Goal: Task Accomplishment & Management: Manage account settings

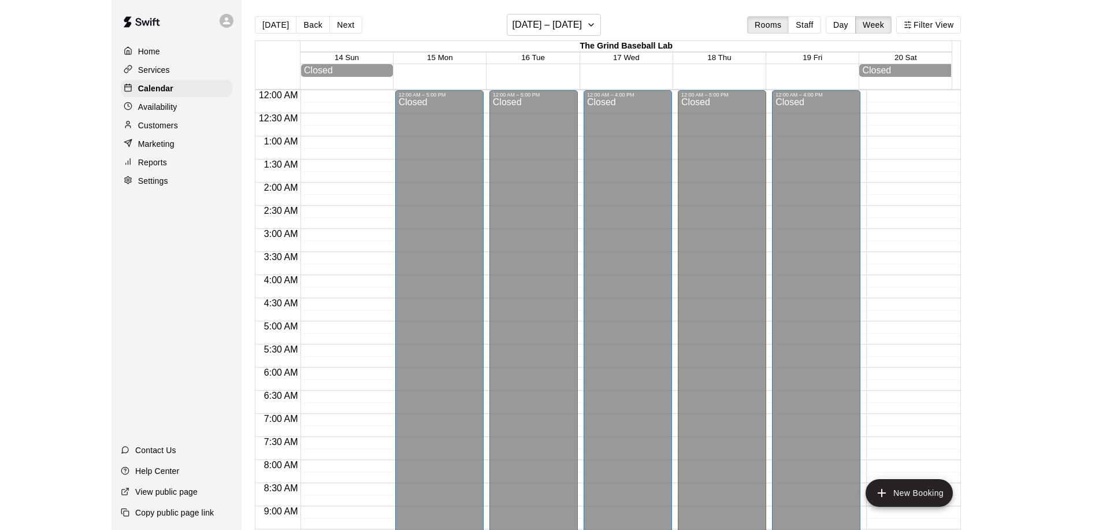
scroll to position [652, 0]
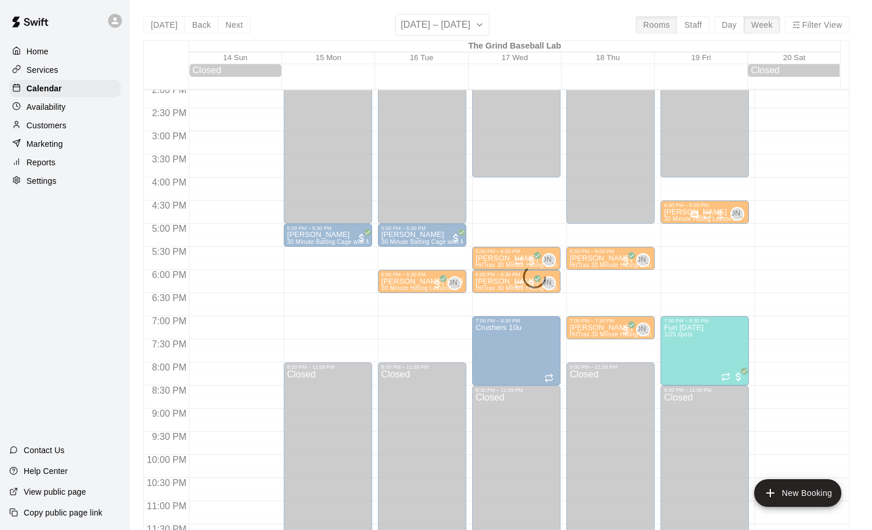
click at [38, 131] on p "Customers" at bounding box center [47, 126] width 40 height 12
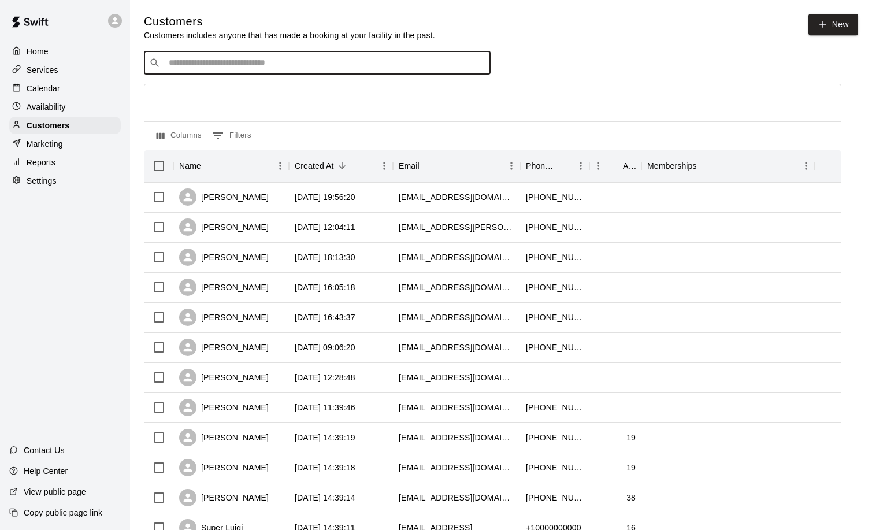
click at [237, 65] on input "Search customers by name or email" at bounding box center [325, 63] width 320 height 12
type input "*"
type input "*****"
click at [255, 65] on input "*****" at bounding box center [316, 63] width 303 height 12
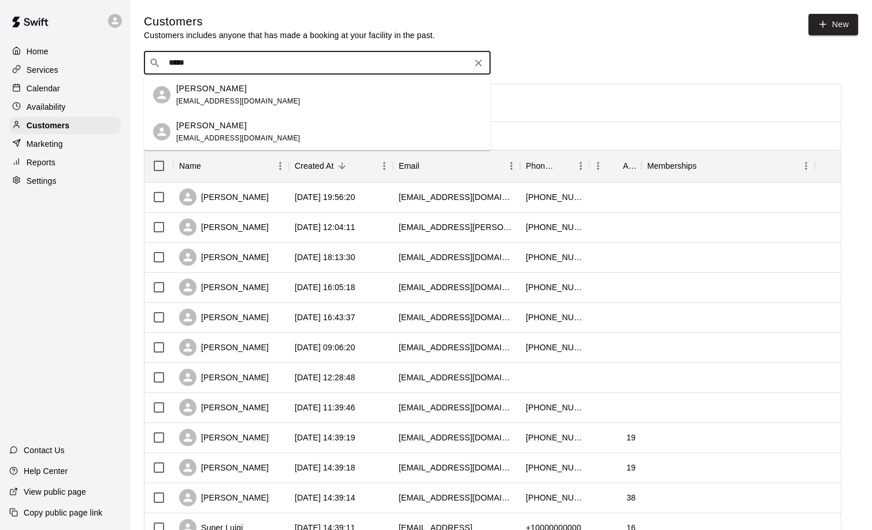
click at [216, 92] on p "[PERSON_NAME]" at bounding box center [211, 89] width 70 height 12
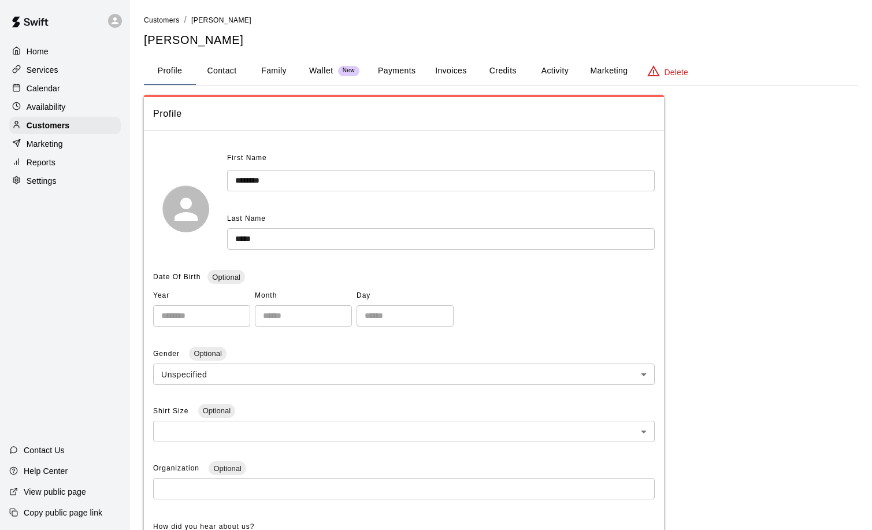
click at [560, 69] on button "Activity" at bounding box center [555, 71] width 52 height 28
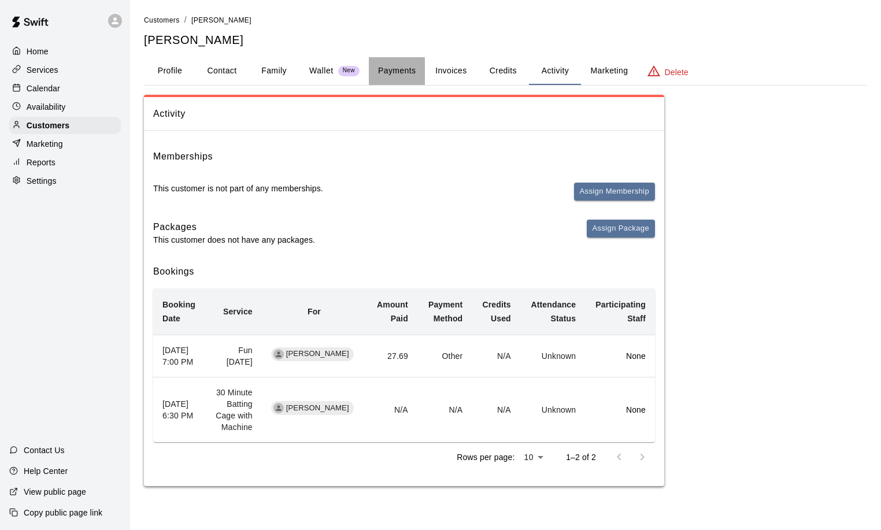
click at [393, 67] on button "Payments" at bounding box center [397, 71] width 56 height 28
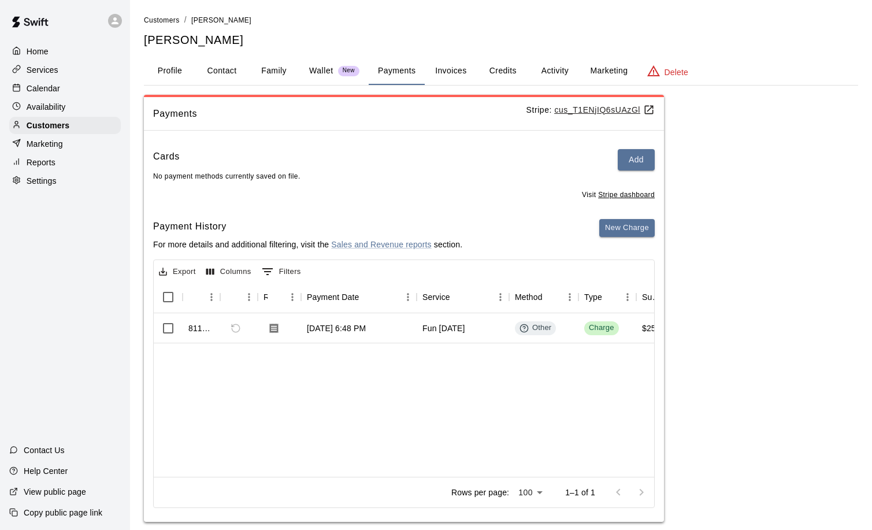
click at [600, 110] on u "cus_T1ENjIQ6sUAzGl" at bounding box center [604, 109] width 101 height 9
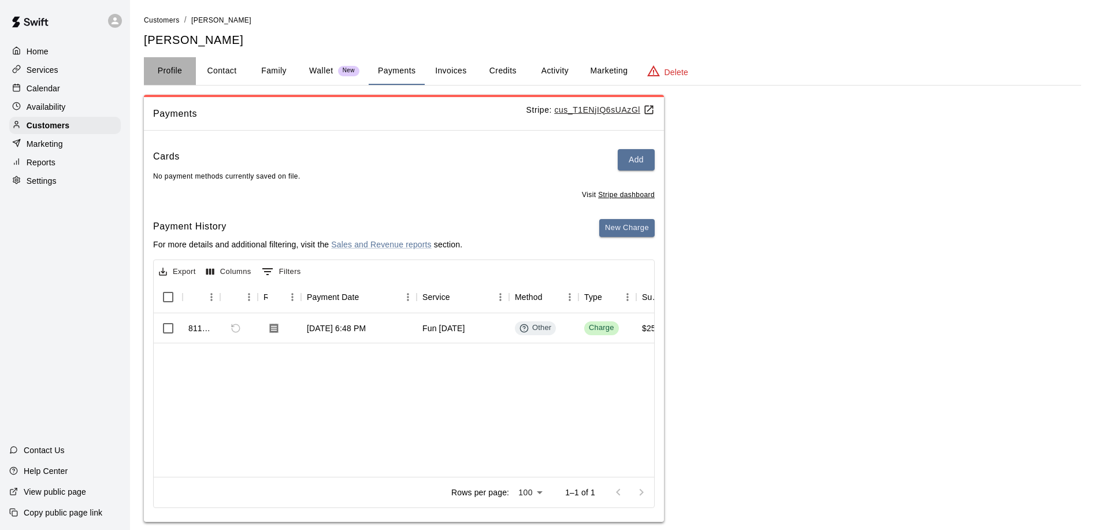
click at [171, 69] on button "Profile" at bounding box center [170, 71] width 52 height 28
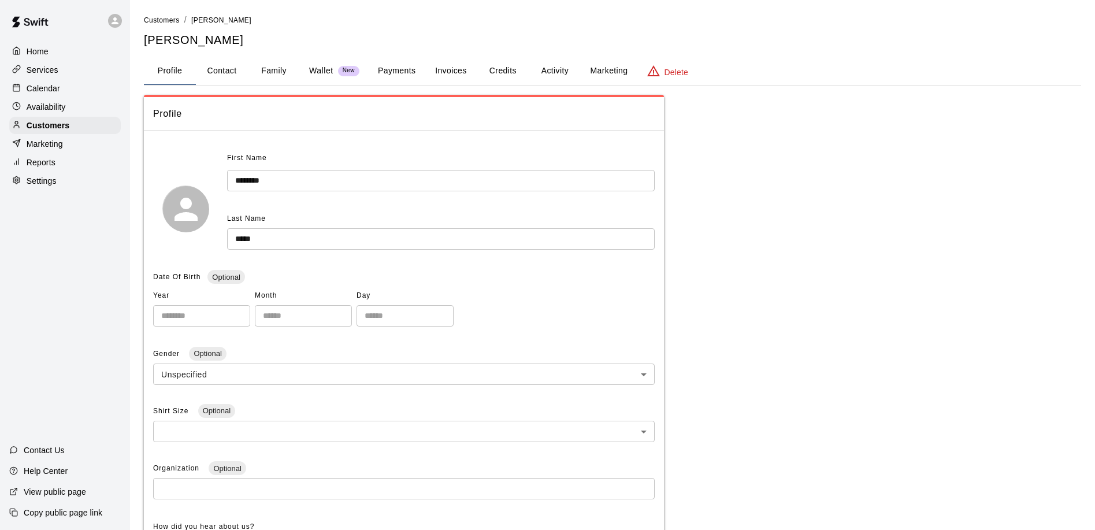
click at [231, 70] on button "Contact" at bounding box center [222, 71] width 52 height 28
select select "**"
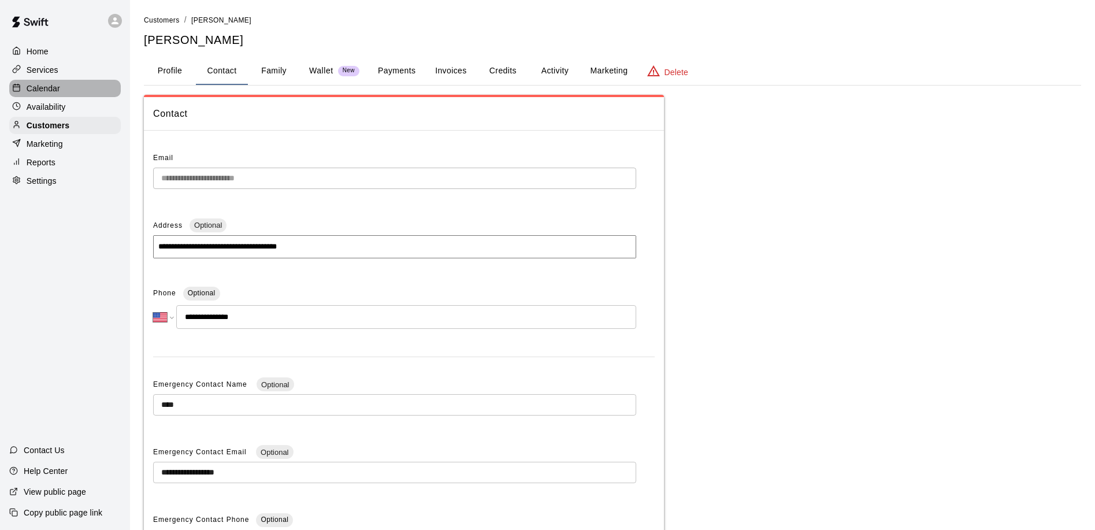
click at [32, 86] on p "Calendar" at bounding box center [44, 89] width 34 height 12
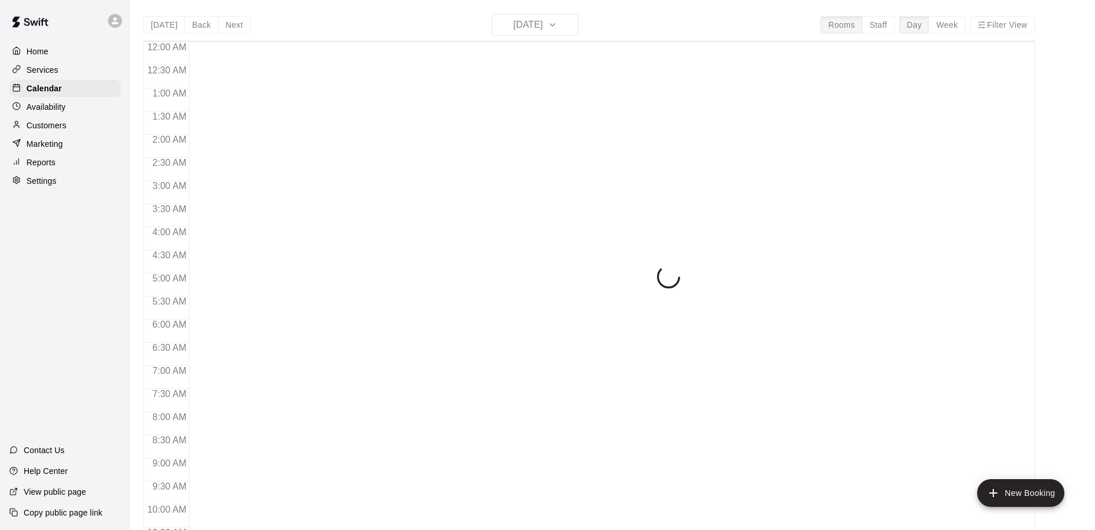
scroll to position [608, 0]
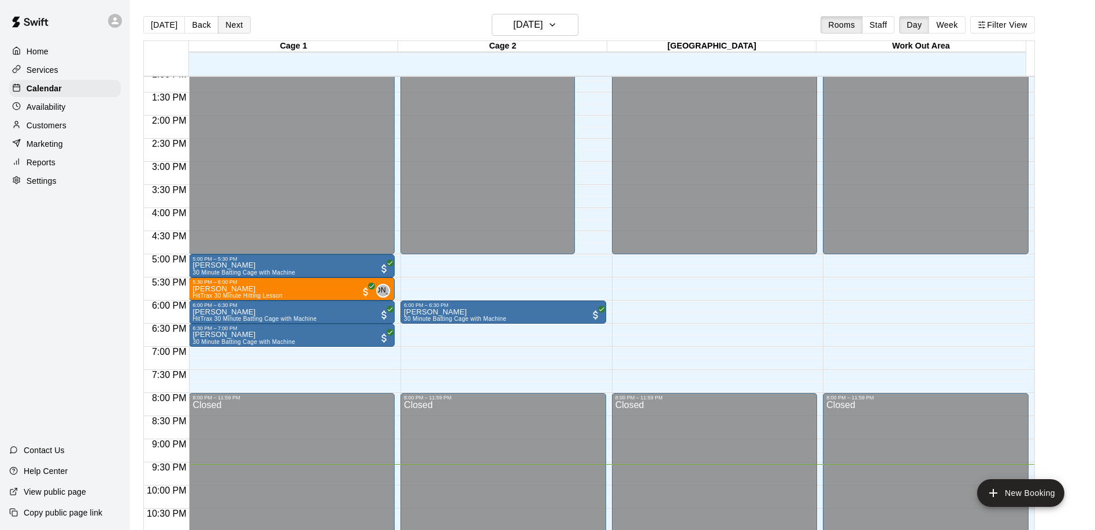
click at [223, 23] on button "Next" at bounding box center [234, 24] width 32 height 17
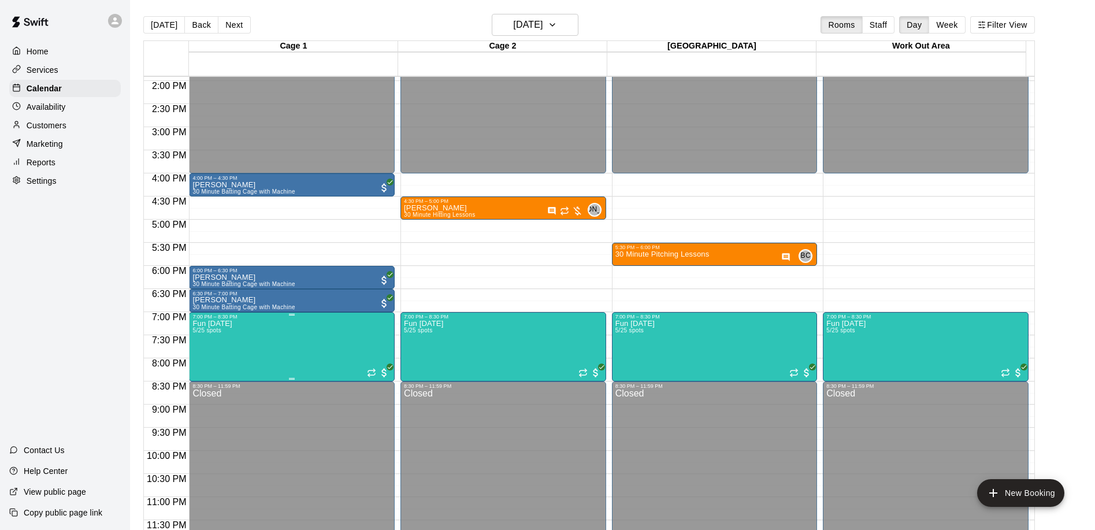
scroll to position [644, 0]
click at [226, 300] on p "[PERSON_NAME]" at bounding box center [243, 300] width 102 height 0
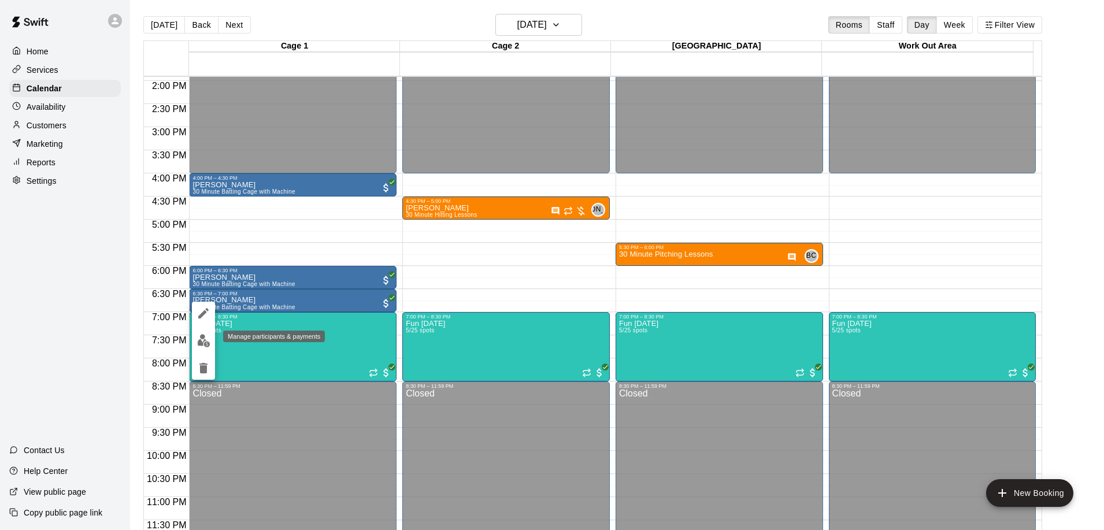
click at [202, 341] on img "edit" at bounding box center [203, 340] width 13 height 13
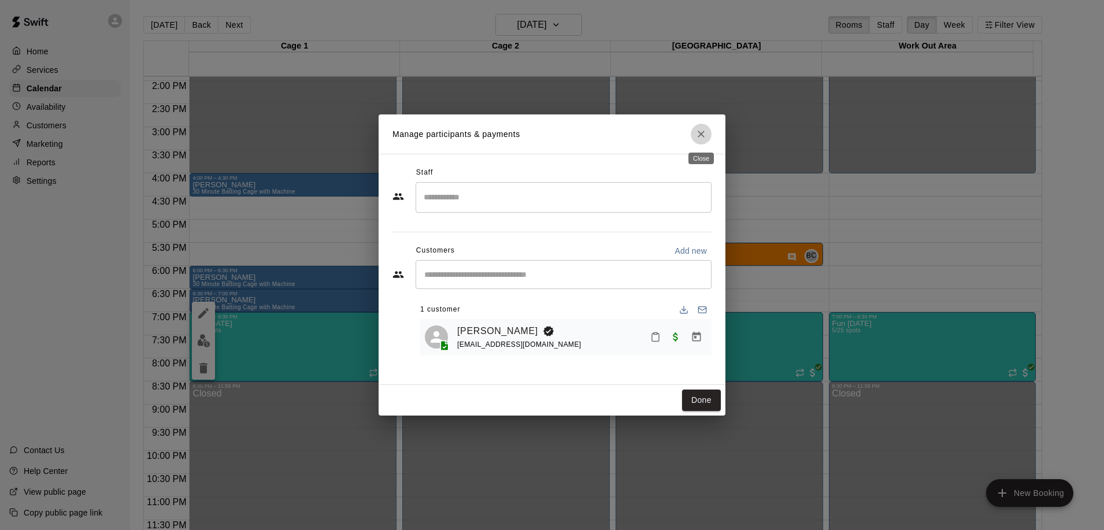
click at [699, 131] on icon "Close" at bounding box center [701, 134] width 12 height 12
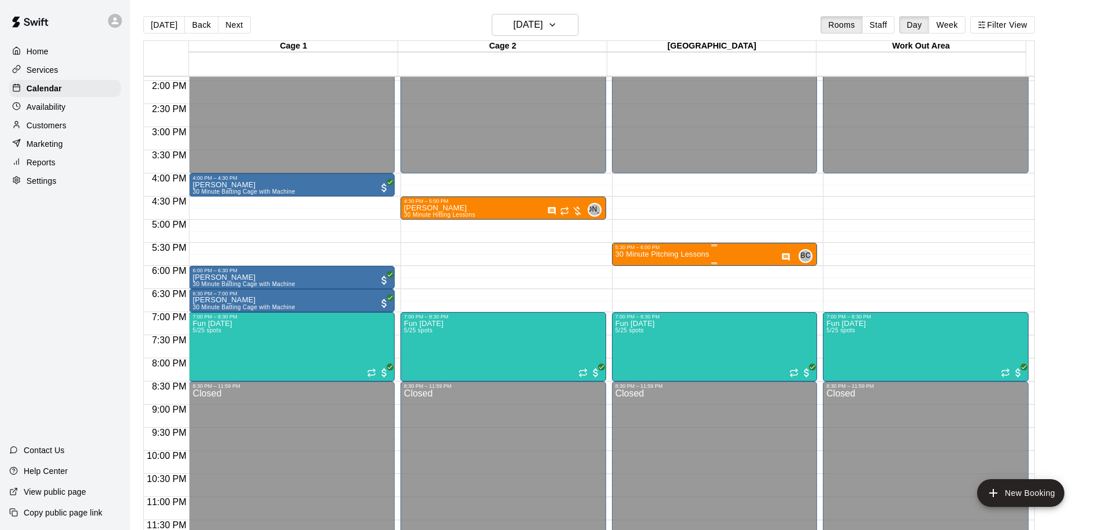
click at [656, 254] on p "30 Minute Pitching Lessons" at bounding box center [662, 254] width 94 height 0
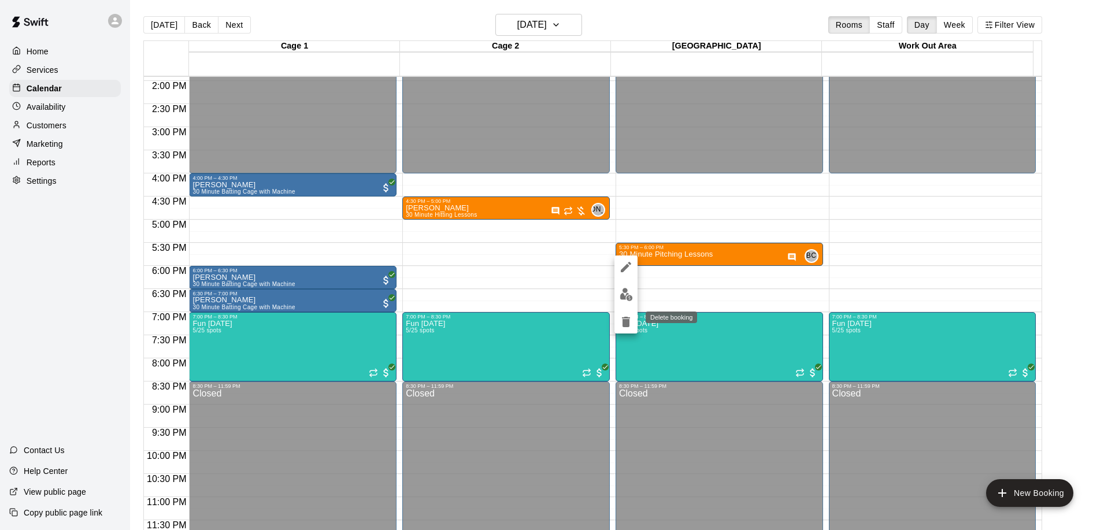
click at [621, 325] on icon "delete" at bounding box center [626, 322] width 14 height 14
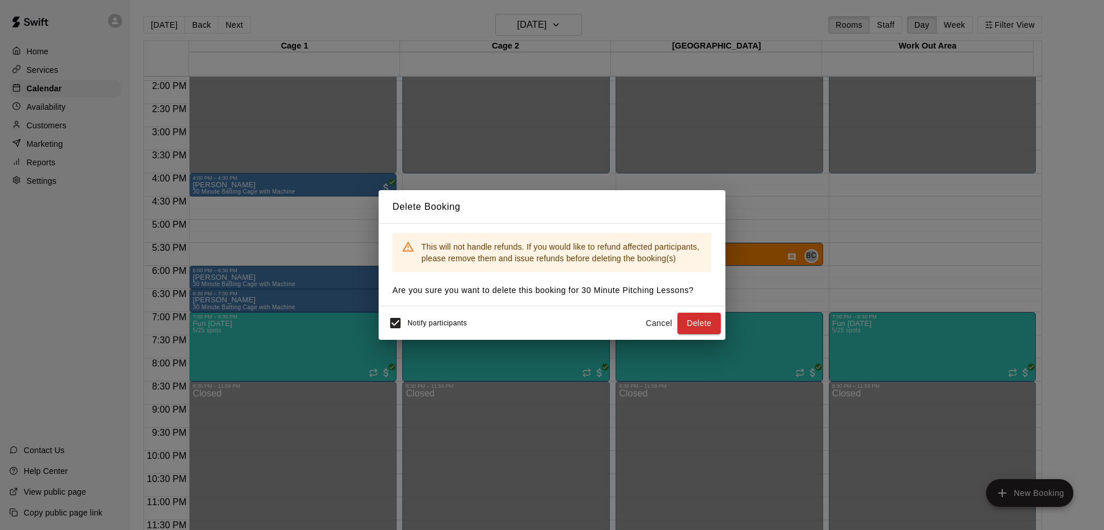
click at [700, 318] on button "Delete" at bounding box center [698, 323] width 43 height 21
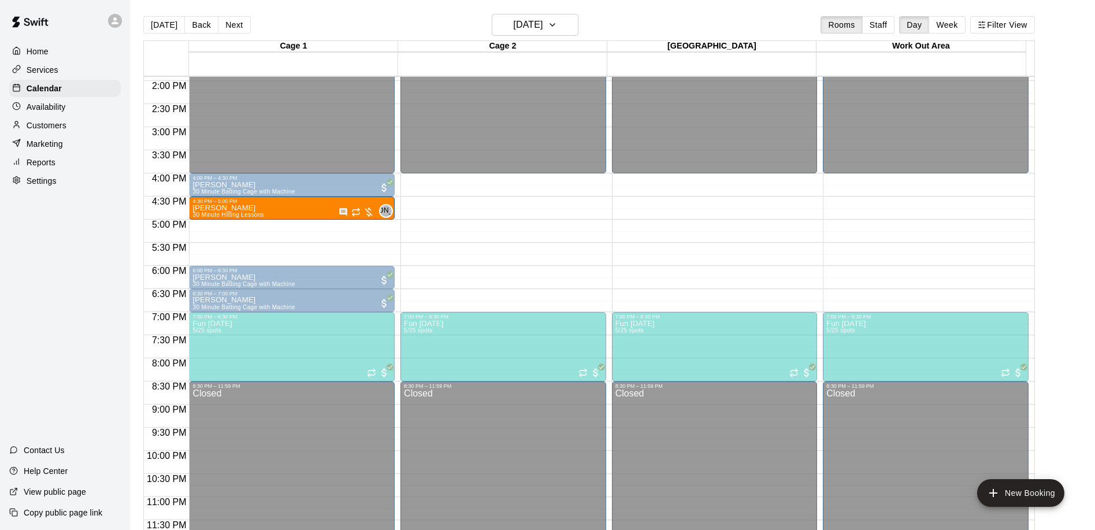
drag, startPoint x: 430, startPoint y: 209, endPoint x: 333, endPoint y: 210, distance: 97.1
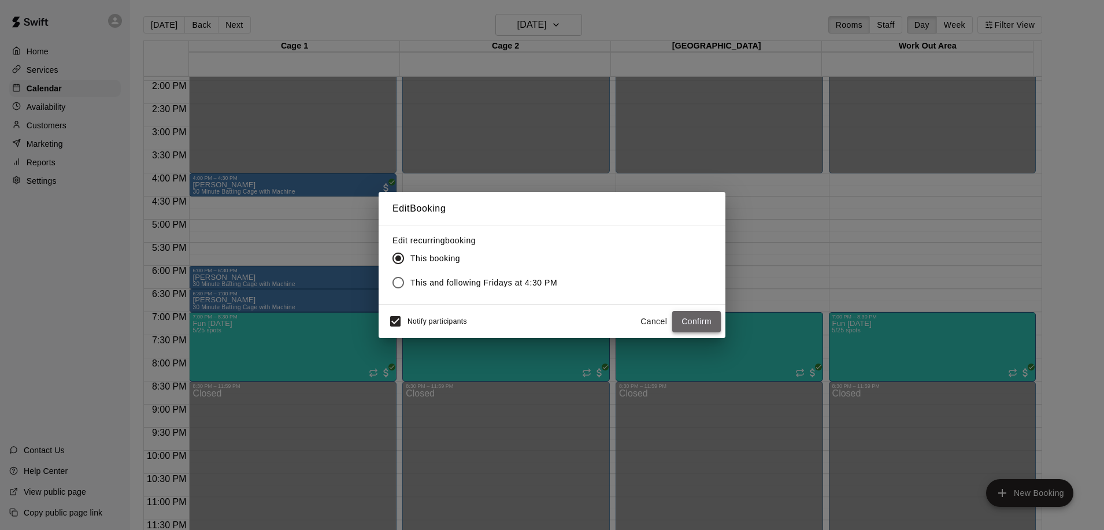
click at [697, 322] on button "Confirm" at bounding box center [696, 321] width 49 height 21
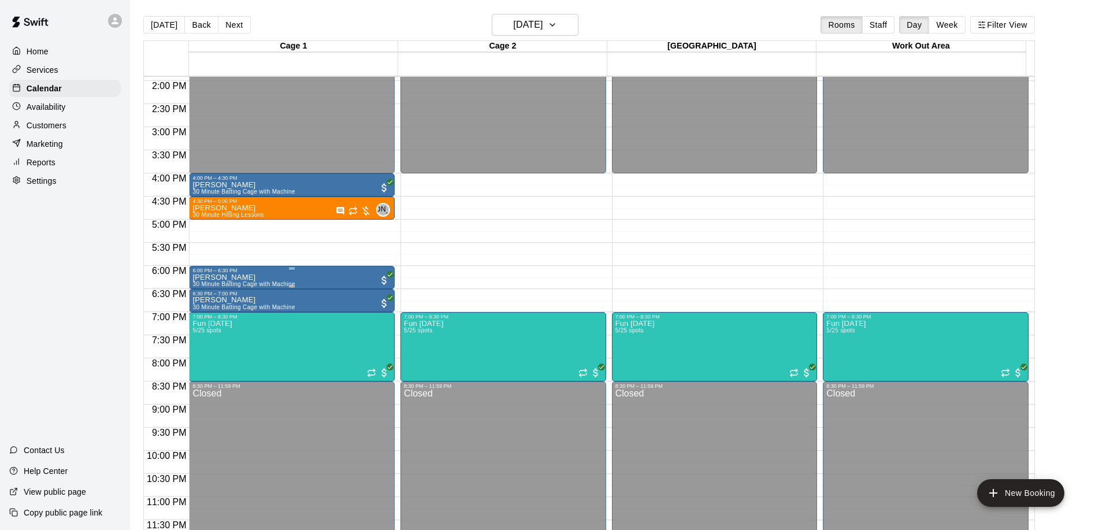
click at [280, 273] on div "6:00 PM – 6:30 PM" at bounding box center [291, 271] width 199 height 6
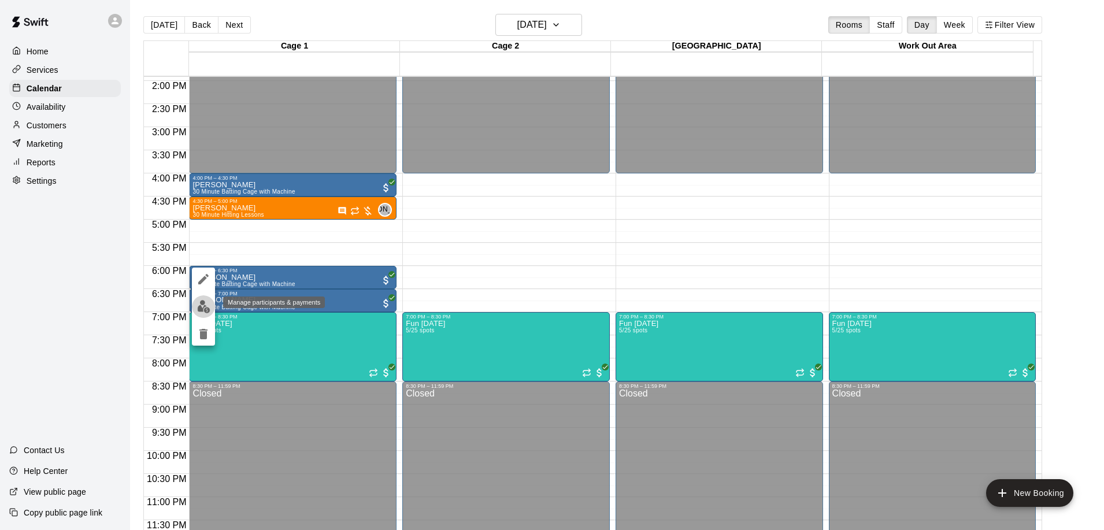
click at [199, 306] on img "edit" at bounding box center [203, 306] width 13 height 13
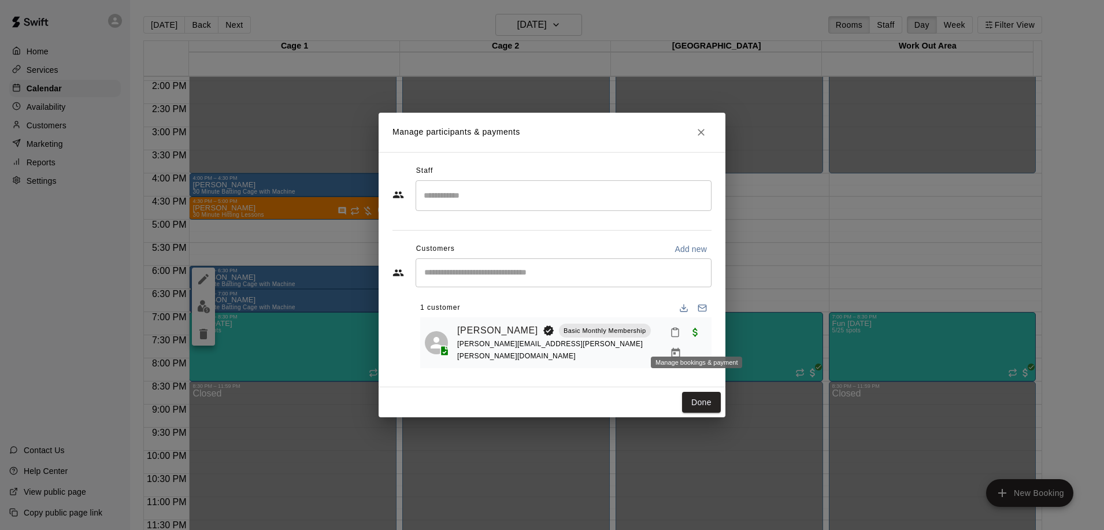
click at [681, 347] on icon "Manage bookings & payment" at bounding box center [676, 353] width 12 height 12
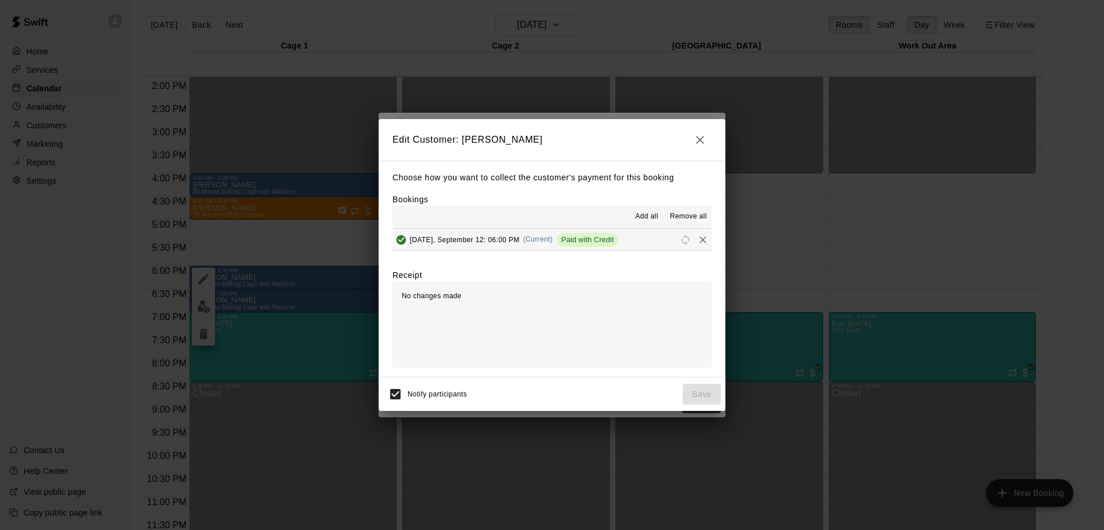
click at [697, 142] on icon "button" at bounding box center [700, 140] width 14 height 14
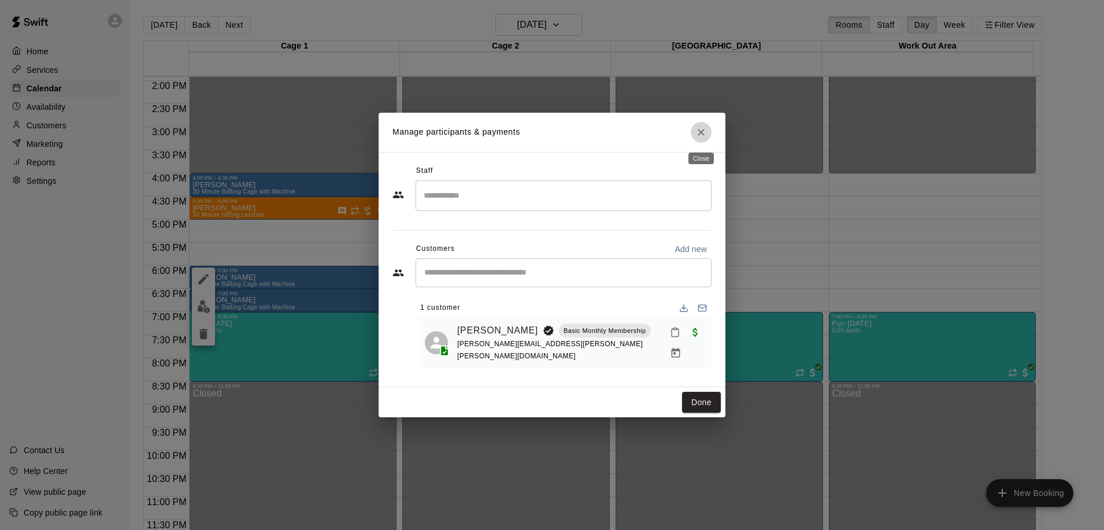
click at [703, 131] on icon "Close" at bounding box center [701, 133] width 12 height 12
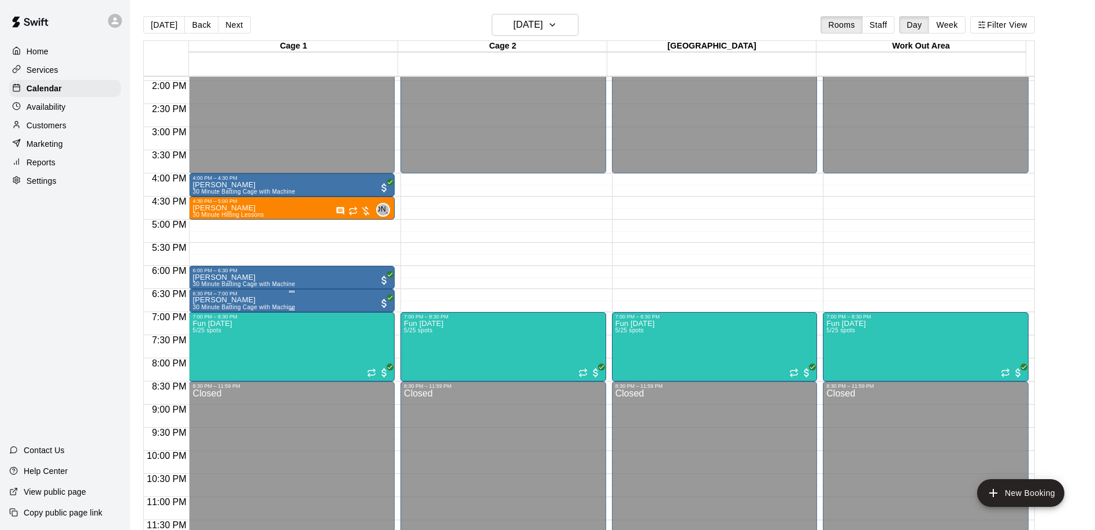
click at [221, 300] on p "[PERSON_NAME]" at bounding box center [243, 300] width 102 height 0
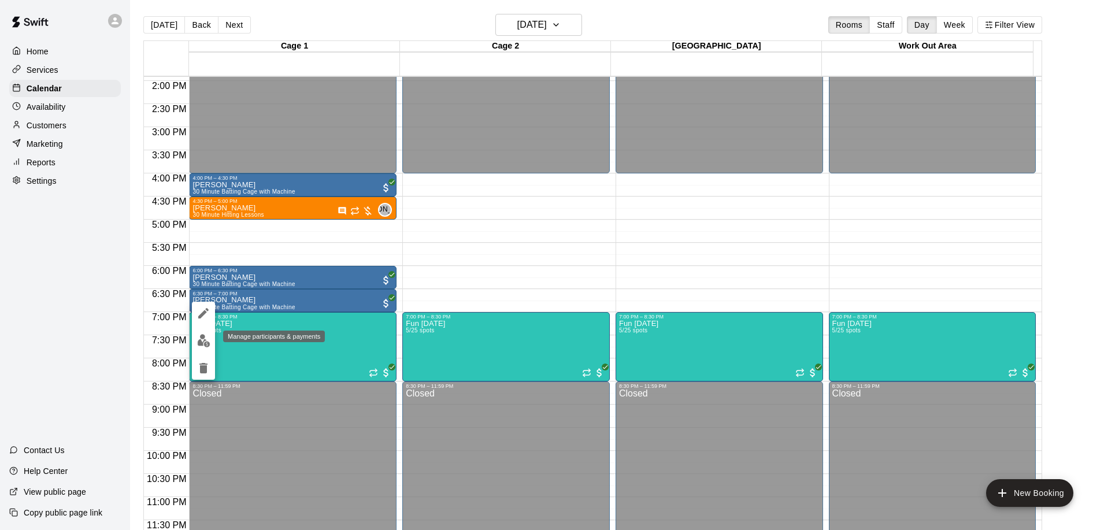
click at [206, 338] on img "edit" at bounding box center [203, 340] width 13 height 13
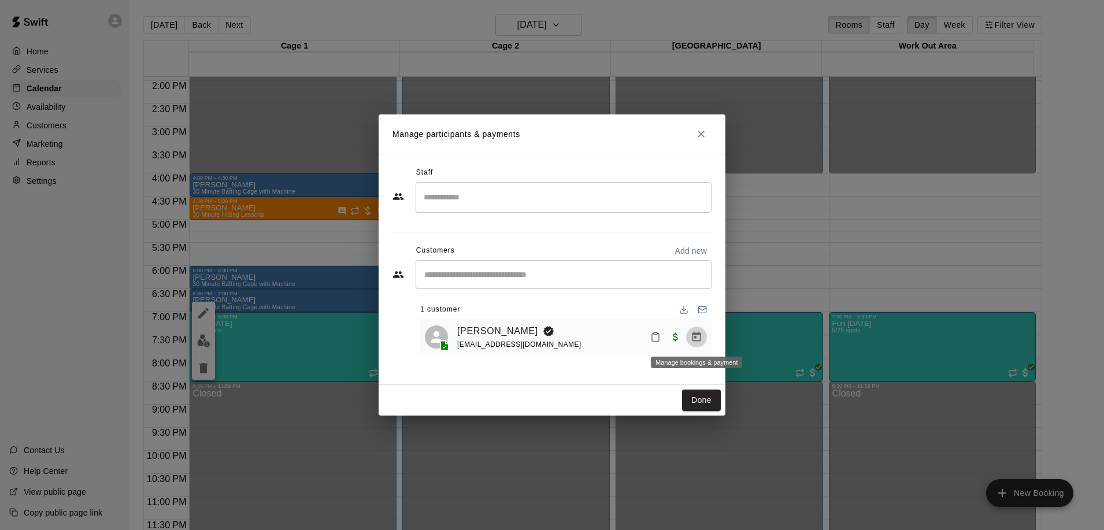
click at [699, 339] on icon "Manage bookings & payment" at bounding box center [696, 337] width 12 height 12
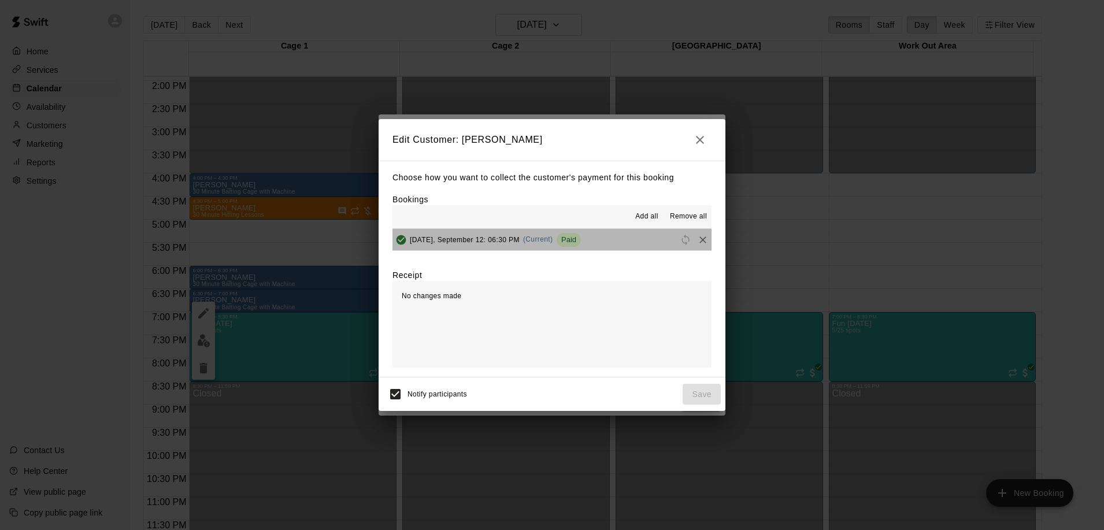
click at [562, 242] on span "Paid" at bounding box center [568, 239] width 24 height 9
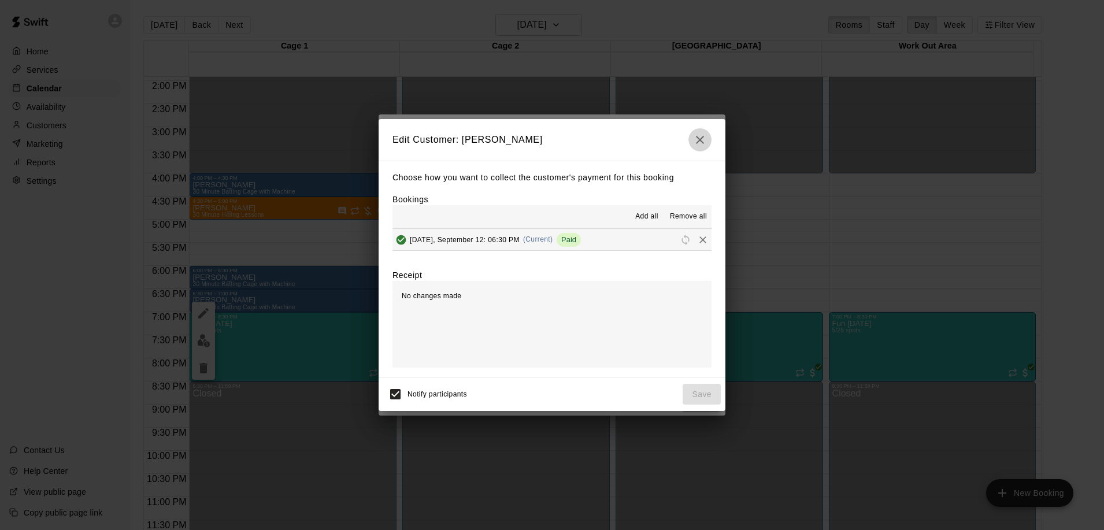
click at [699, 143] on icon "button" at bounding box center [700, 140] width 14 height 14
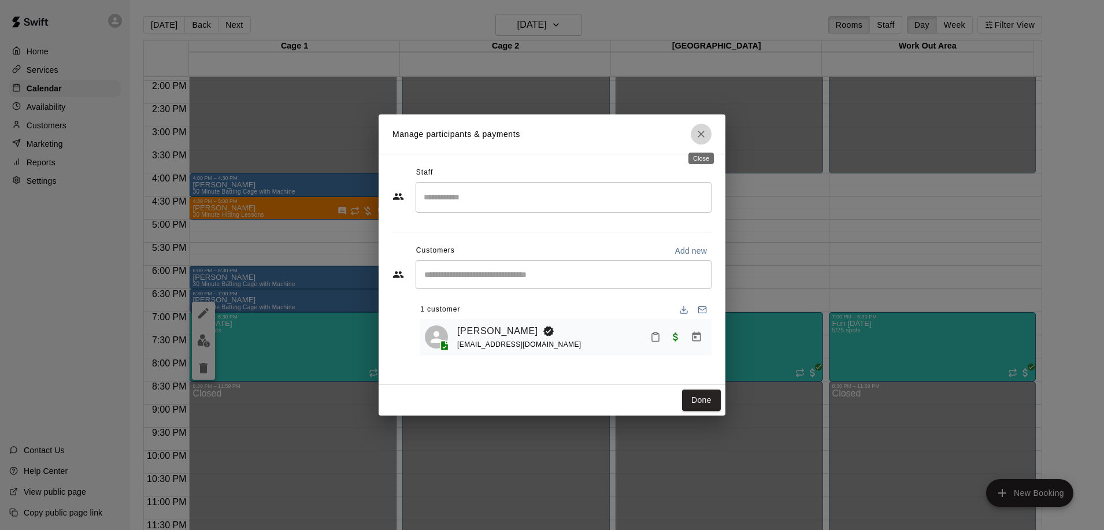
click at [701, 133] on icon "Close" at bounding box center [700, 134] width 7 height 7
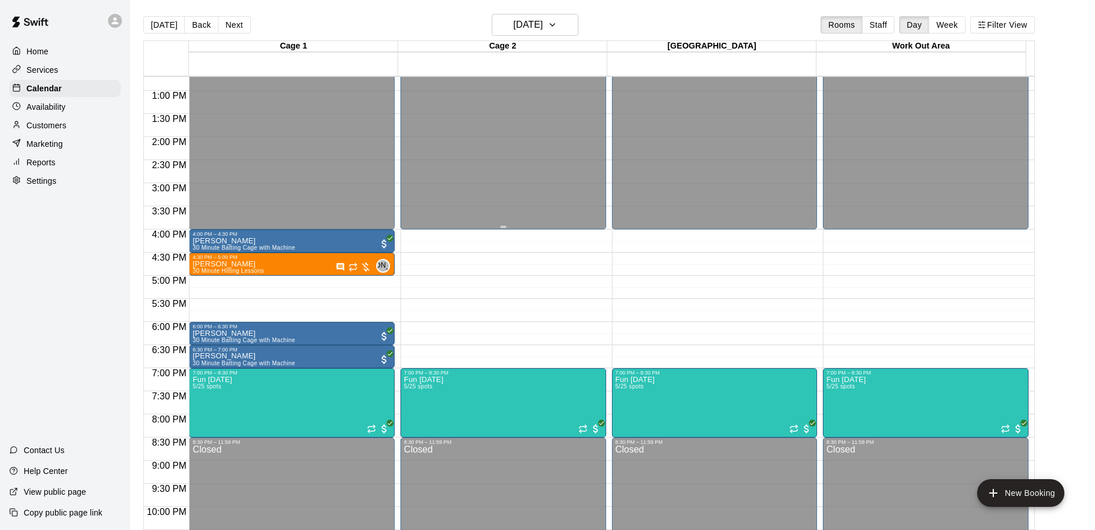
scroll to position [586, 0]
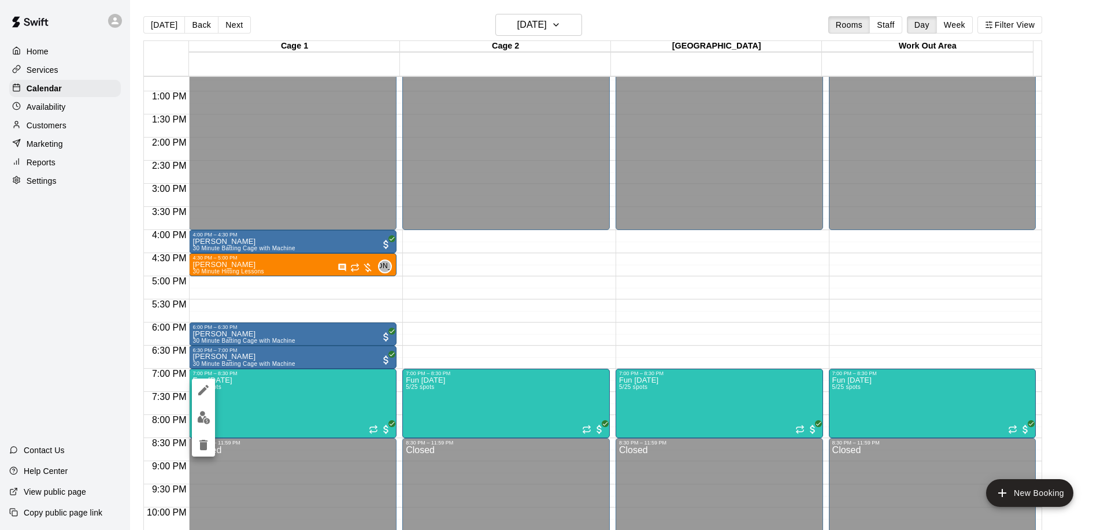
click at [284, 384] on div at bounding box center [552, 265] width 1104 height 530
click at [284, 384] on div at bounding box center [547, 265] width 1095 height 530
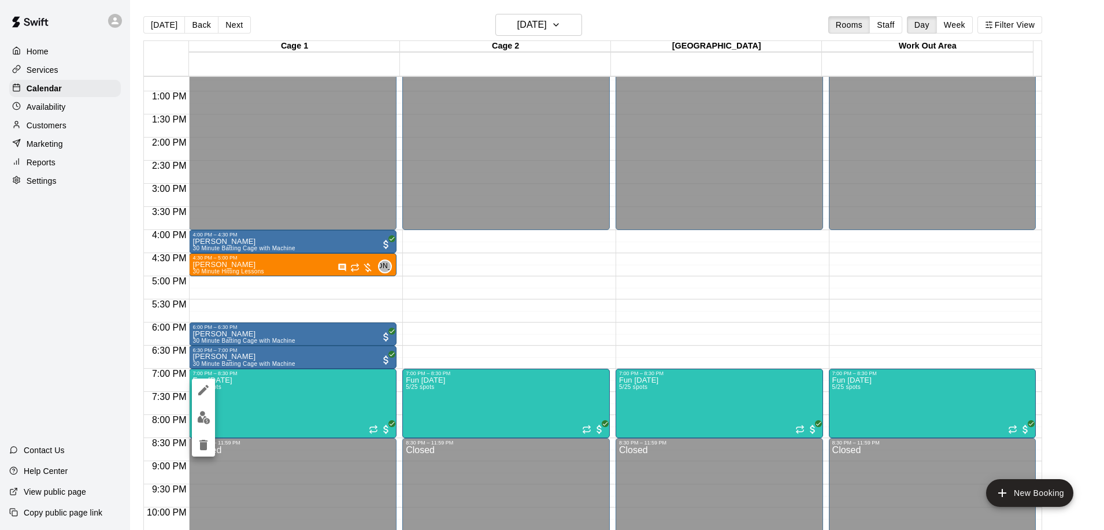
click at [228, 402] on div at bounding box center [552, 265] width 1104 height 530
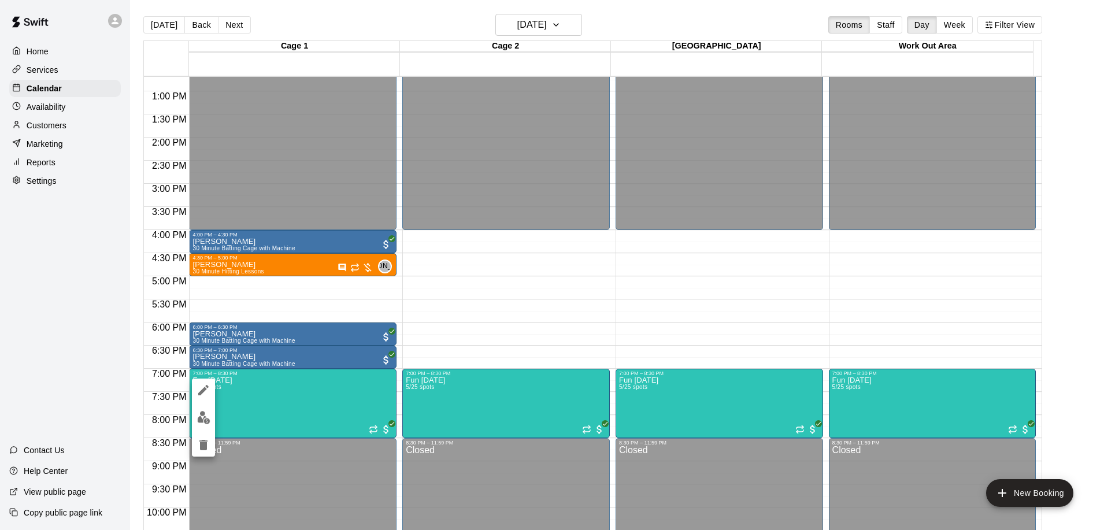
click at [229, 401] on div at bounding box center [552, 265] width 1104 height 530
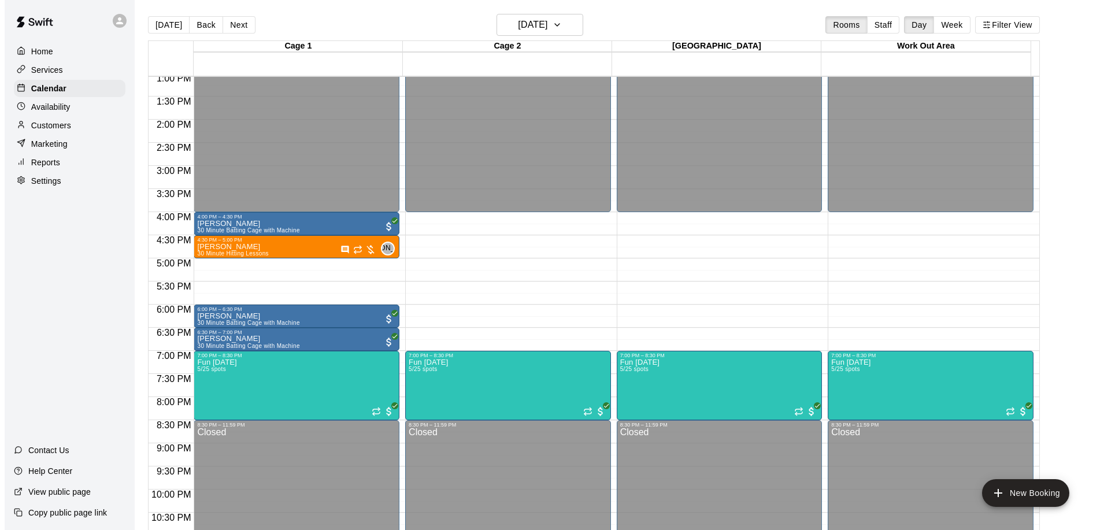
scroll to position [644, 0]
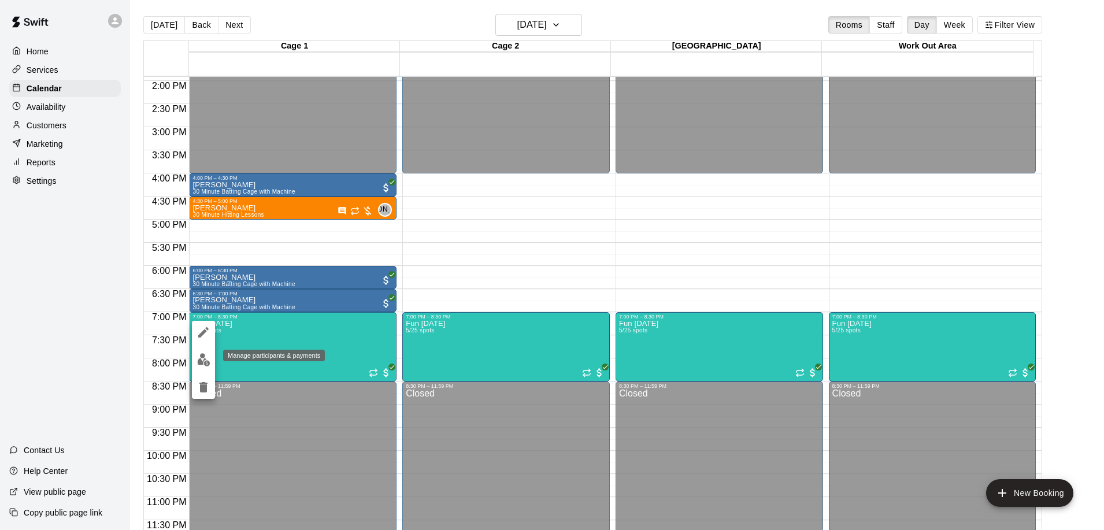
click at [209, 360] on img "edit" at bounding box center [203, 359] width 13 height 13
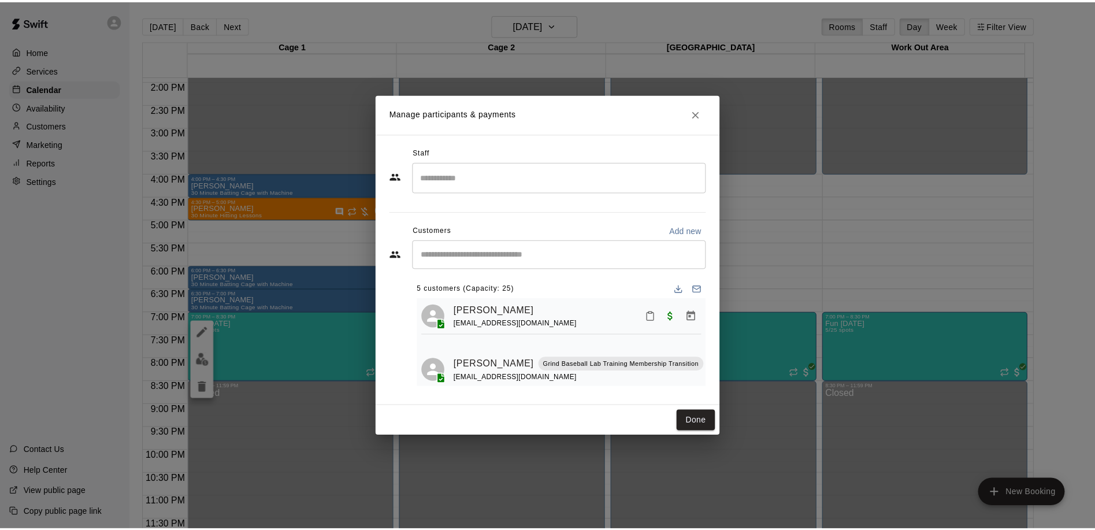
scroll to position [0, 0]
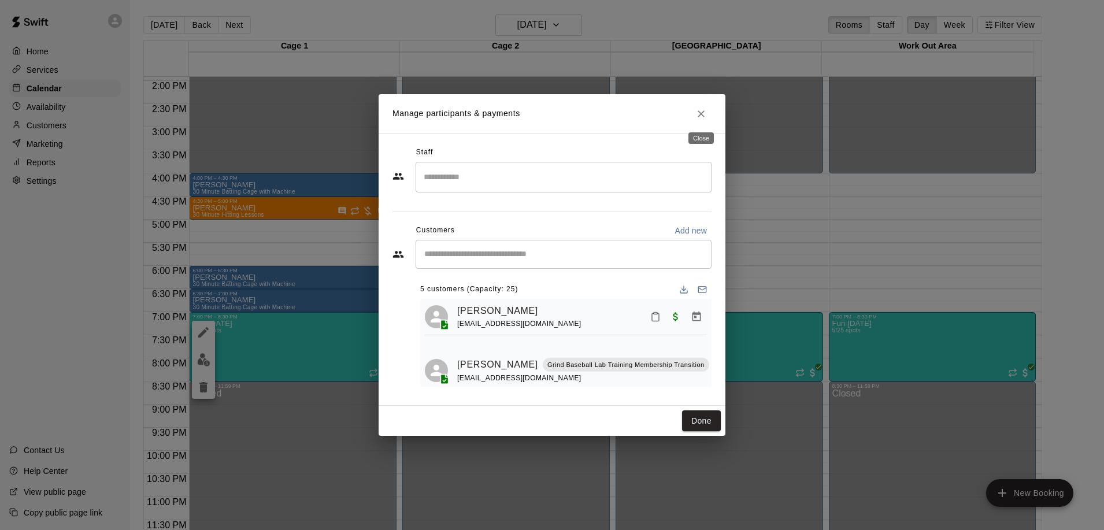
click at [704, 113] on icon "Close" at bounding box center [701, 114] width 12 height 12
